Goal: Task Accomplishment & Management: Use online tool/utility

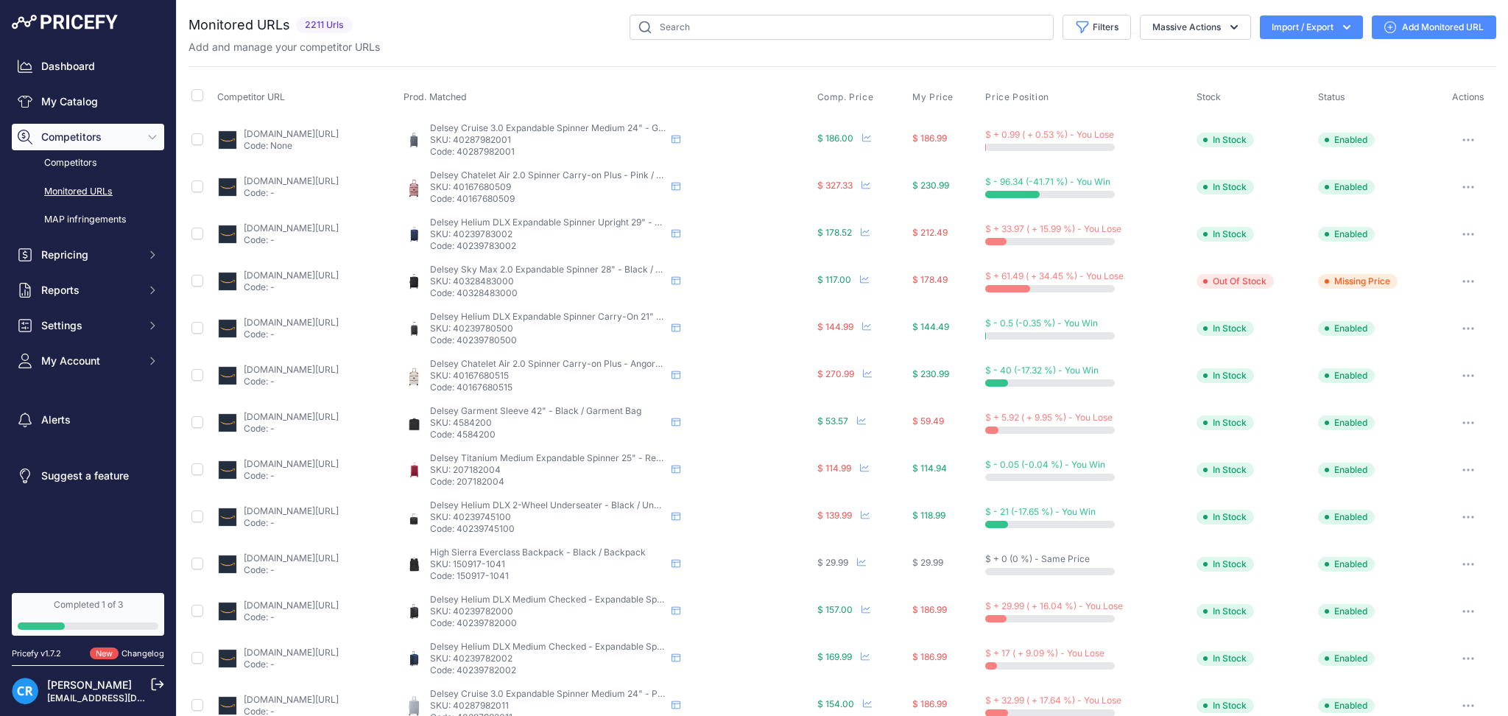
click at [1262, 29] on button "Import / Export" at bounding box center [1311, 27] width 103 height 24
click at [1268, 78] on div "Export" at bounding box center [1310, 84] width 118 height 27
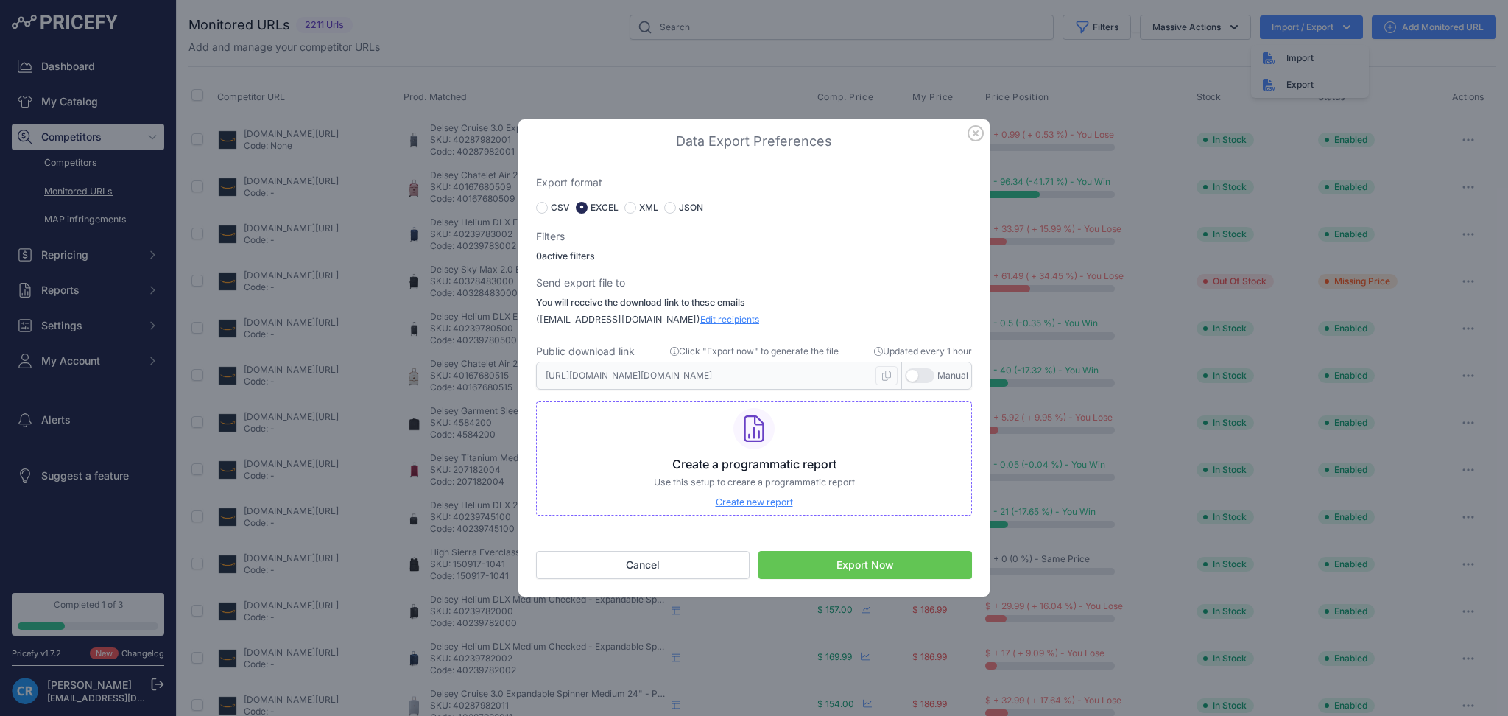
click at [823, 560] on button "Export Now" at bounding box center [866, 565] width 214 height 28
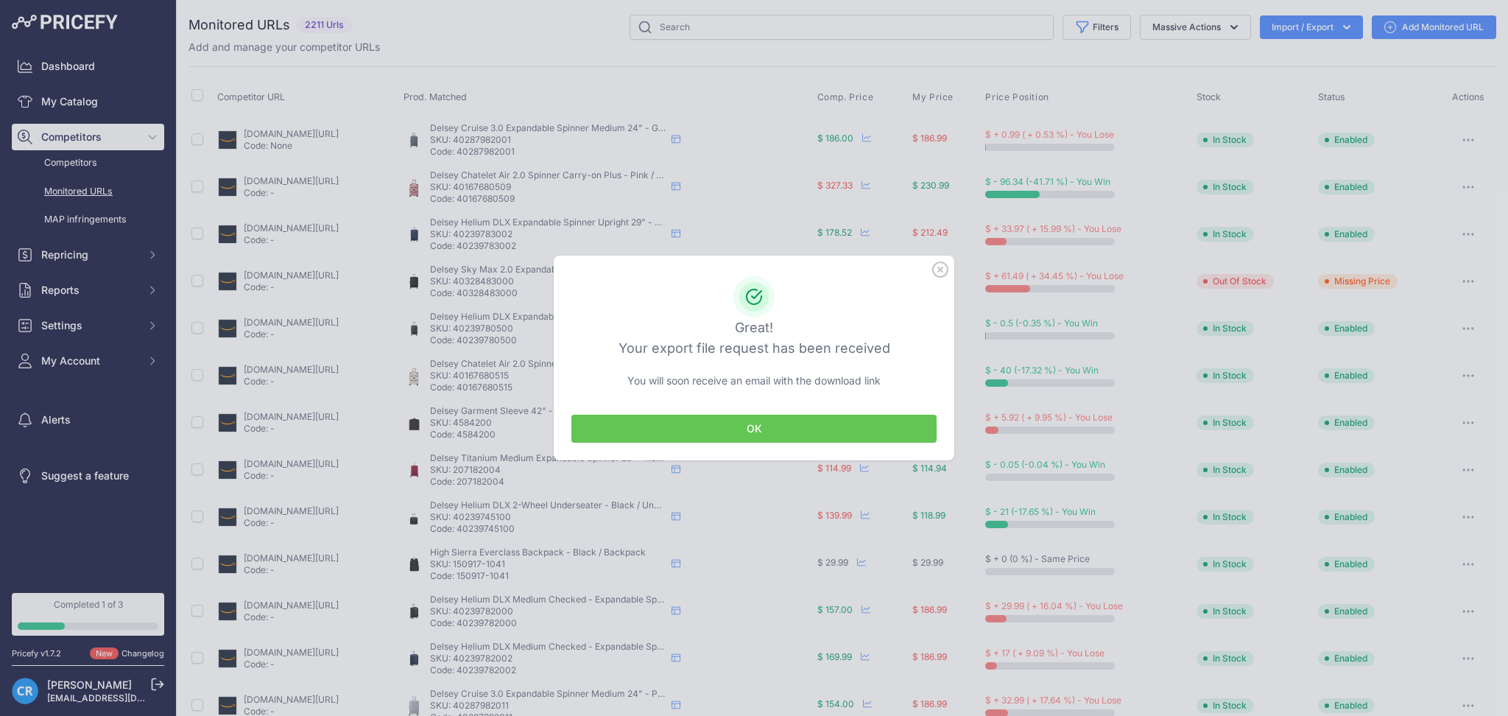
drag, startPoint x: 700, startPoint y: 424, endPoint x: 703, endPoint y: 434, distance: 10.0
click at [698, 425] on button "OK" at bounding box center [754, 429] width 365 height 28
